Goal: Complete application form: Complete application form

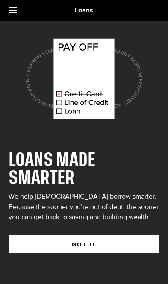
click at [102, 245] on button "GOT IT" at bounding box center [84, 245] width 151 height 18
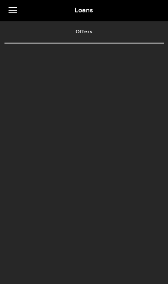
click at [124, 248] on div at bounding box center [84, 164] width 168 height 241
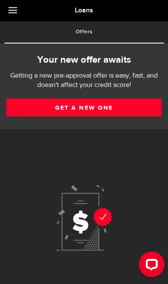
click at [128, 107] on link "Get a new one" at bounding box center [83, 108] width 155 height 18
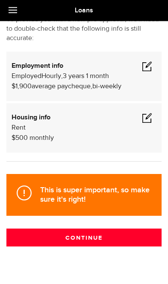
scroll to position [78, 0]
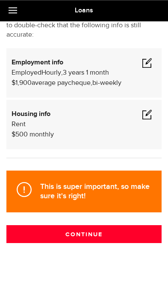
click at [134, 77] on div "Employed Hourly , 3 years 1 month (on maternity leave) undefined annually $1,90…" at bounding box center [84, 78] width 145 height 20
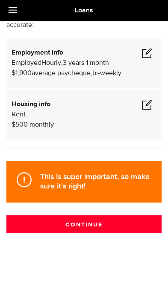
click at [151, 54] on span at bounding box center [147, 53] width 10 height 10
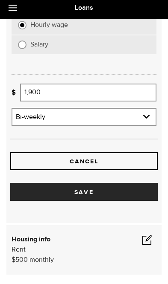
scroll to position [254, 0]
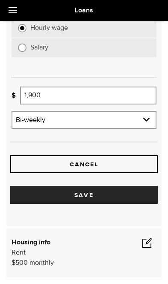
click at [101, 97] on input "1,900" at bounding box center [88, 96] width 136 height 18
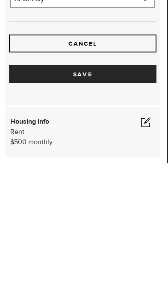
click at [117, 186] on button "Save" at bounding box center [82, 195] width 147 height 18
type input "1,900"
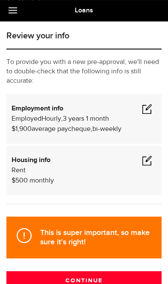
scroll to position [39, 0]
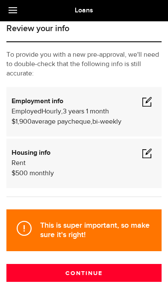
click at [149, 154] on span at bounding box center [147, 153] width 10 height 10
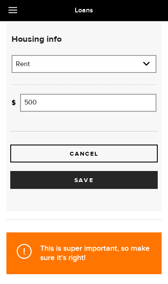
click at [96, 181] on button "Save" at bounding box center [83, 180] width 147 height 18
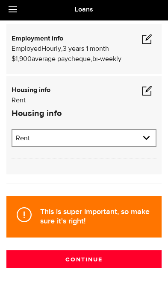
scroll to position [100, 0]
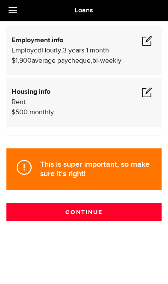
click at [99, 211] on button "Continue" at bounding box center [83, 212] width 155 height 18
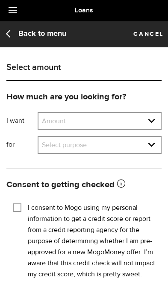
click at [141, 118] on select "Amount $500 $1000 $2000 $3000 $4000 $5000 $6000 $7000 $8000 $9000 $10000 $11000…" at bounding box center [99, 122] width 122 height 18
select select "2000"
click at [121, 146] on select "Select purpose Credit Card Refinancing/Pay Off Credit Cards Debt Consolidation …" at bounding box center [99, 146] width 122 height 18
click at [132, 142] on select "Select purpose Credit Card Refinancing/Pay Off Credit Cards Debt Consolidation …" at bounding box center [99, 146] width 122 height 18
select select "Other Purpose"
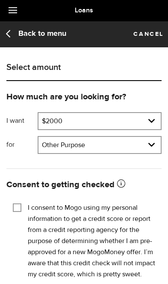
click at [19, 203] on input "I consent to Mogo using my personal information to get a credit score or report…" at bounding box center [17, 207] width 9 height 9
checkbox input "true"
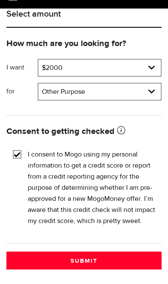
scroll to position [58, 0]
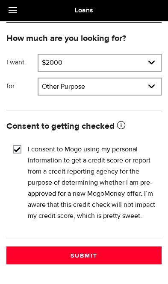
click at [104, 259] on button "Submit" at bounding box center [83, 256] width 155 height 18
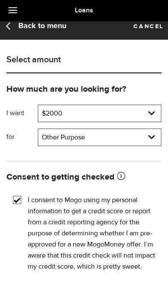
scroll to position [7, 0]
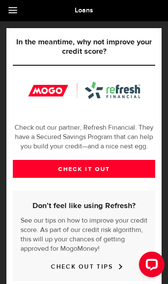
scroll to position [281, 0]
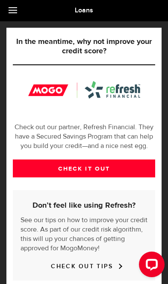
click at [124, 169] on link "CHECK IT OUT" at bounding box center [84, 169] width 142 height 18
